Goal: Transaction & Acquisition: Purchase product/service

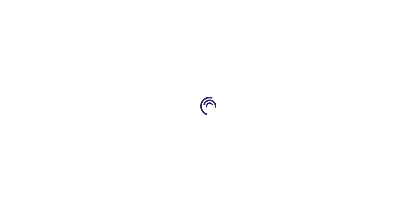
type input "1"
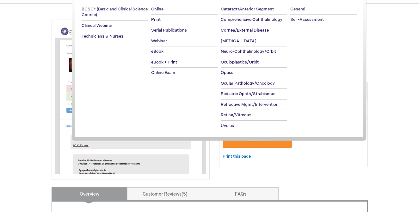
scroll to position [85, 0]
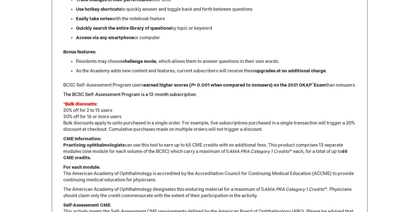
scroll to position [450, 0]
click at [270, 161] on p "CME Information: Practicing ophthalmologists can use this tool to earn up to 65…" at bounding box center [209, 148] width 293 height 25
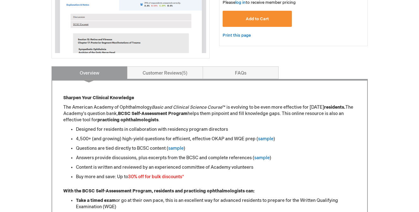
scroll to position [195, 0]
click at [266, 141] on link "sample" at bounding box center [266, 139] width 16 height 5
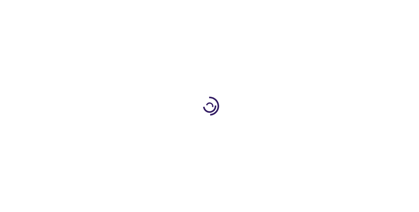
scroll to position [195, 0]
type input "1"
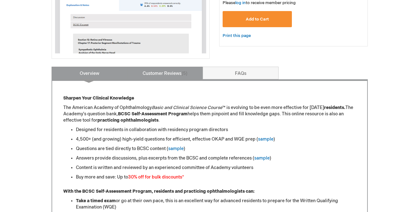
click at [182, 79] on link "Customer Reviews 5" at bounding box center [165, 73] width 76 height 13
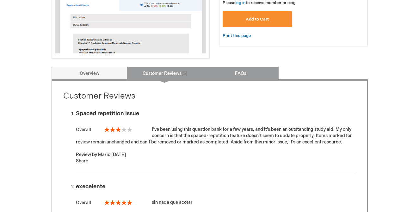
click at [217, 78] on link "FAQs" at bounding box center [241, 73] width 76 height 13
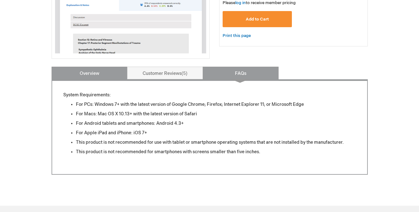
click at [92, 70] on link "Overview" at bounding box center [90, 73] width 76 height 13
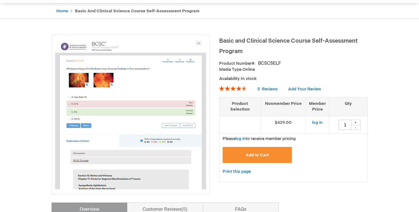
scroll to position [59, 0]
click at [320, 123] on link "log in" at bounding box center [317, 122] width 10 height 5
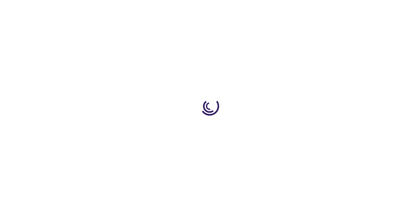
type input "1"
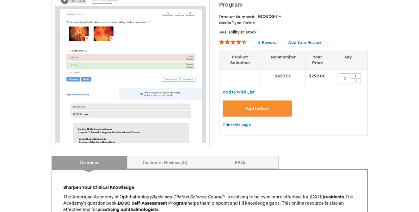
scroll to position [129, 0]
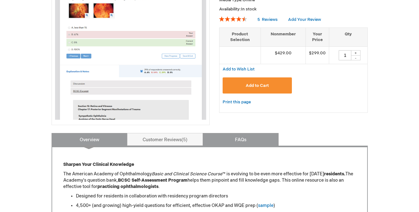
click at [226, 142] on link "FAQs" at bounding box center [241, 139] width 76 height 13
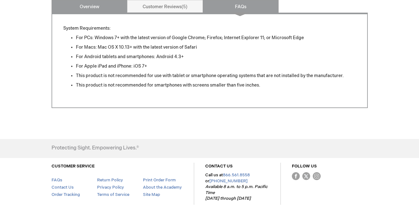
click at [93, 3] on link "Overview" at bounding box center [90, 6] width 76 height 13
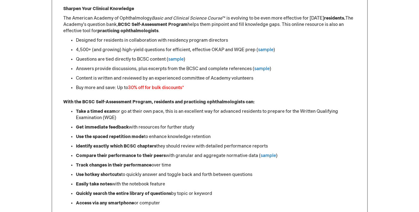
scroll to position [284, 0]
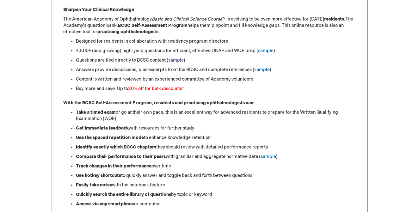
click at [176, 61] on link "sample" at bounding box center [176, 60] width 16 height 5
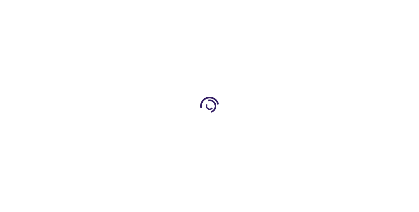
type input "1"
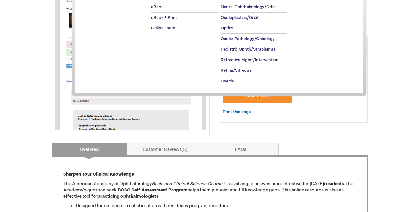
scroll to position [127, 0]
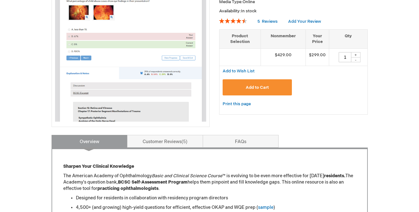
click at [298, 92] on div "Add to Cart" at bounding box center [294, 89] width 142 height 21
click at [282, 90] on button "Add to Cart" at bounding box center [258, 87] width 70 height 16
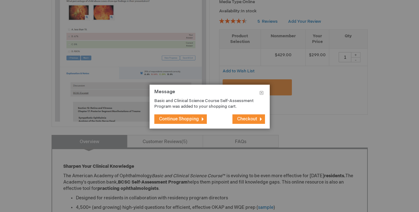
click at [239, 115] on button "Checkout" at bounding box center [249, 119] width 33 height 9
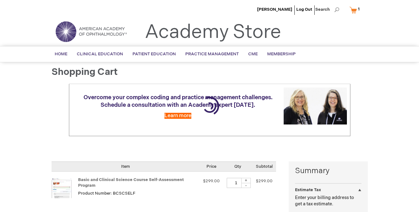
select select "US"
select select "43"
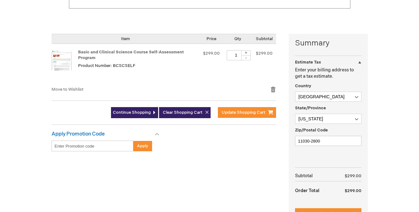
scroll to position [219, 0]
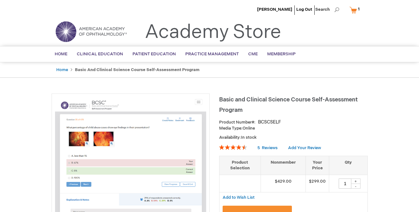
type input "1"
